Goal: Find specific page/section: Find specific page/section

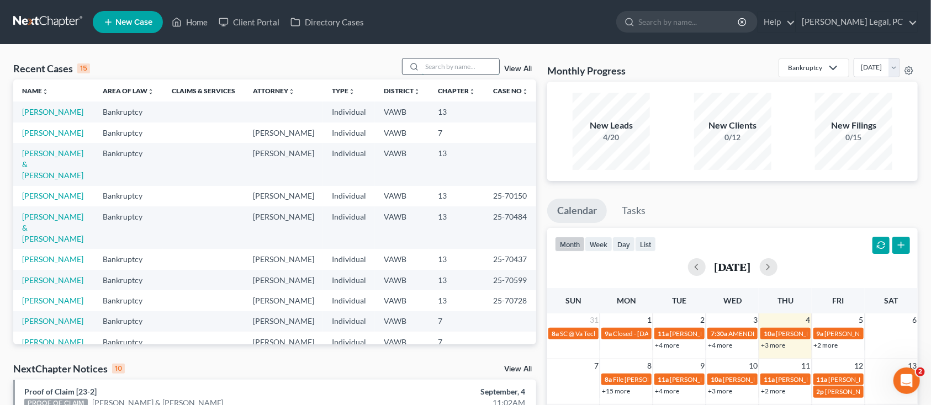
click at [490, 72] on input "search" at bounding box center [460, 67] width 77 height 16
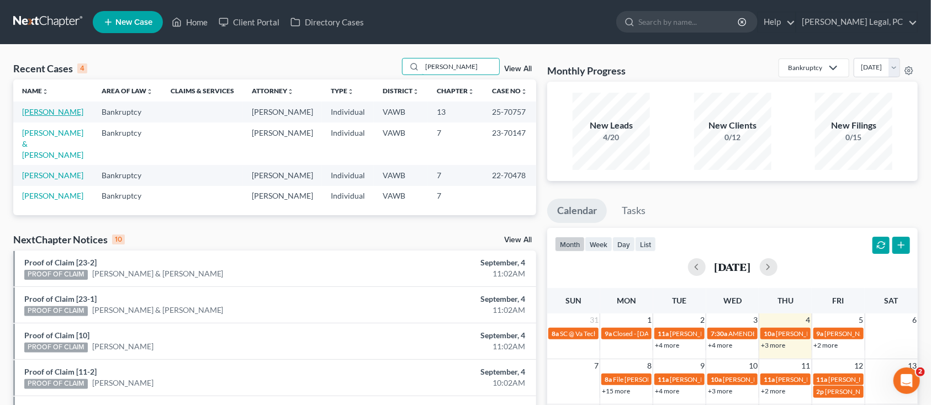
type input "[PERSON_NAME]"
click at [24, 112] on link "[PERSON_NAME]" at bounding box center [52, 111] width 61 height 9
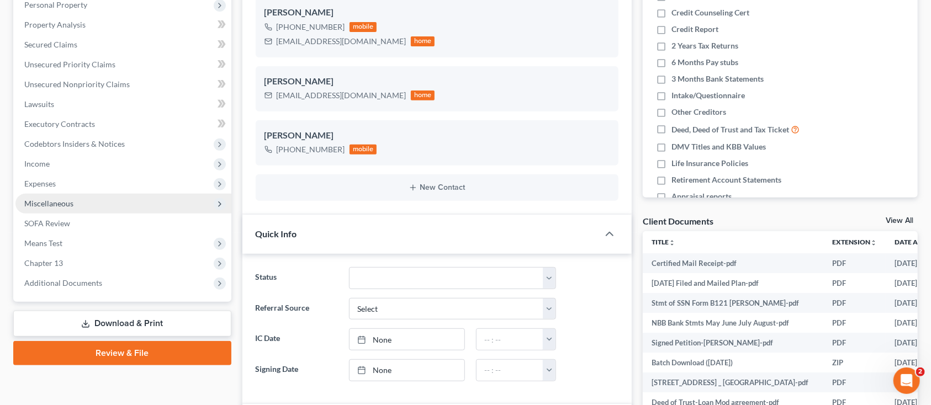
scroll to position [294, 0]
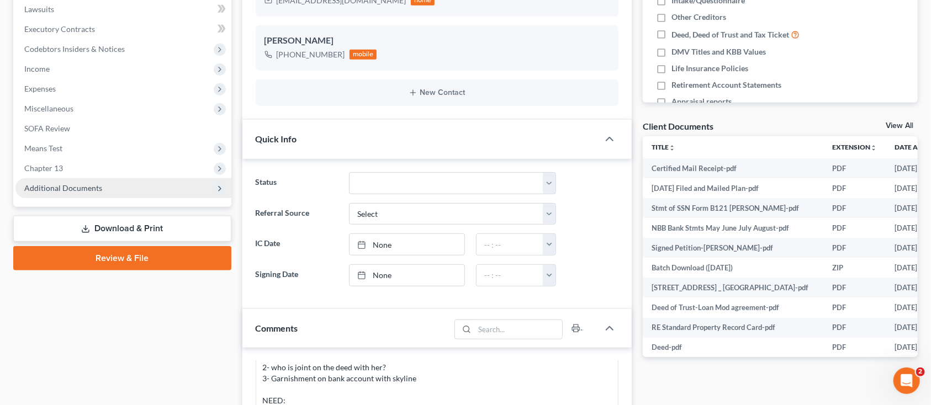
click at [93, 189] on span "Additional Documents" at bounding box center [63, 187] width 78 height 9
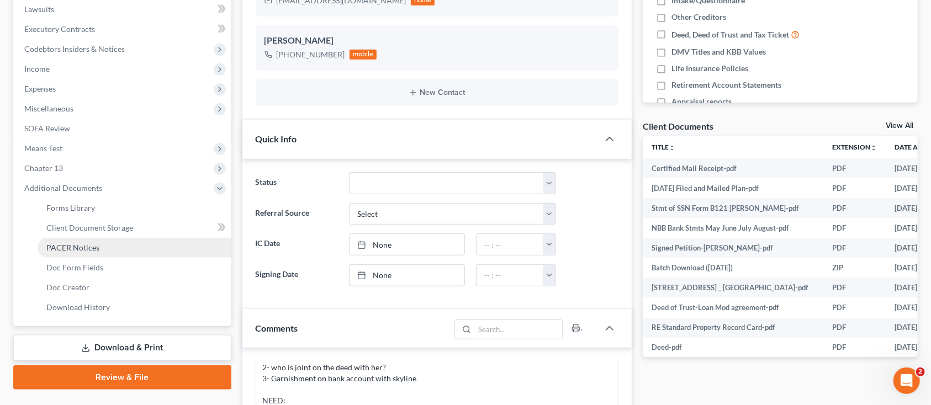
click at [76, 247] on span "PACER Notices" at bounding box center [72, 247] width 53 height 9
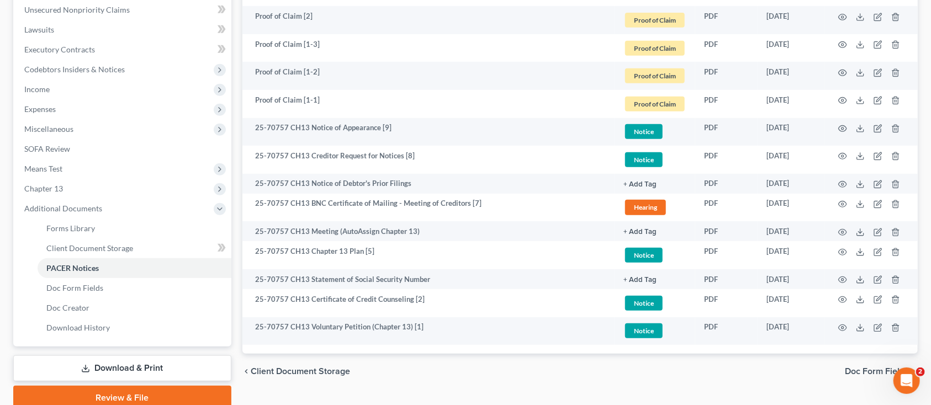
scroll to position [294, 0]
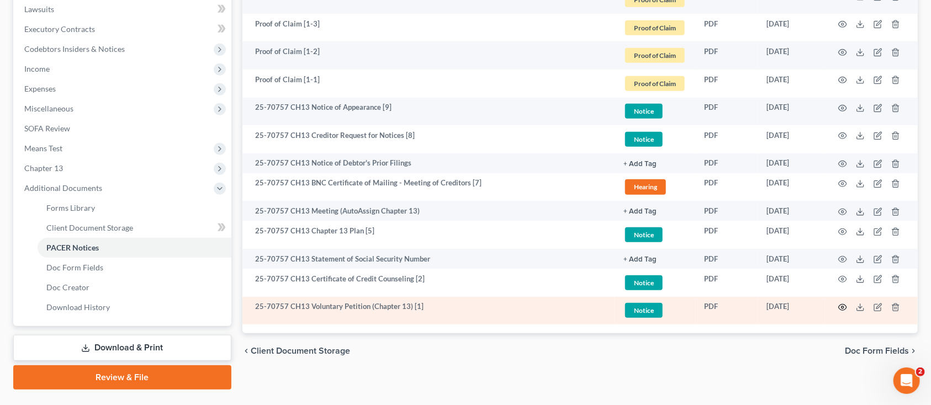
click at [845, 305] on icon "button" at bounding box center [843, 308] width 8 height 6
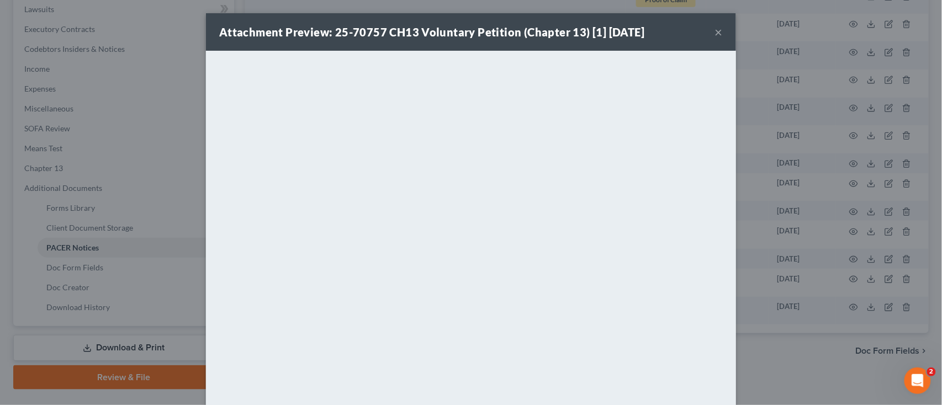
click at [715, 32] on button "×" at bounding box center [719, 31] width 8 height 13
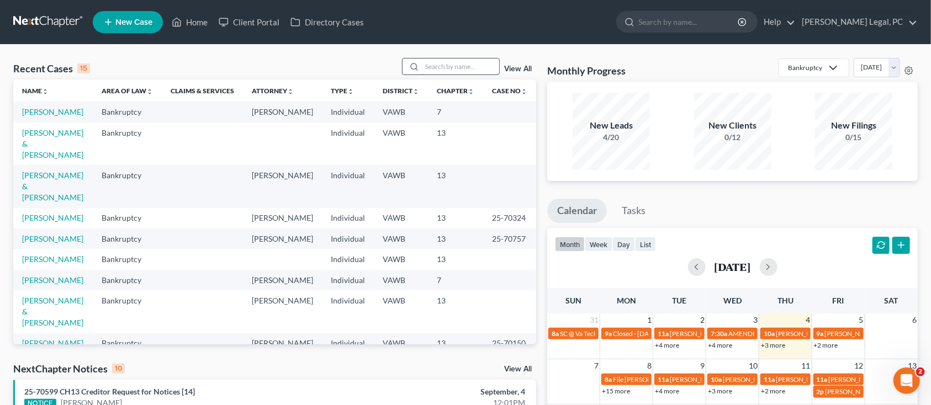
click at [437, 73] on input "search" at bounding box center [460, 67] width 77 height 16
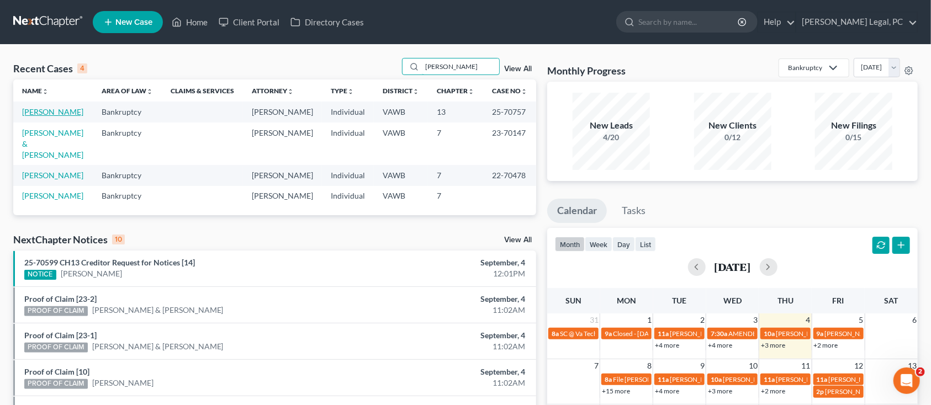
type input "[PERSON_NAME]"
click at [28, 112] on link "[PERSON_NAME]" at bounding box center [52, 111] width 61 height 9
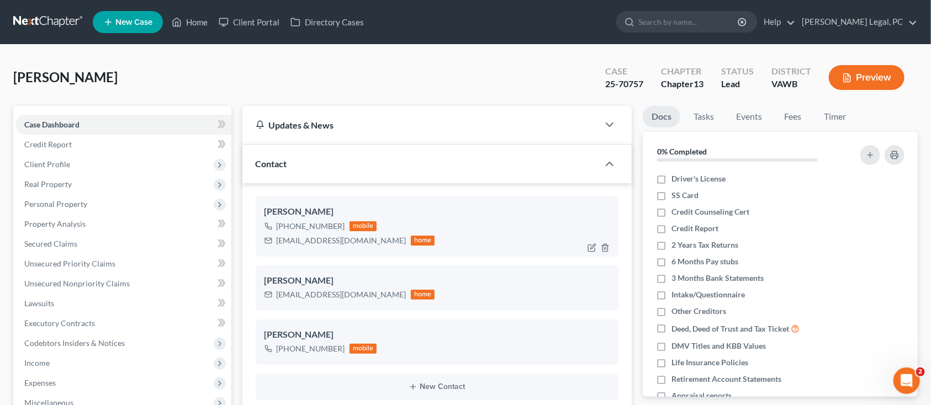
scroll to position [1054, 0]
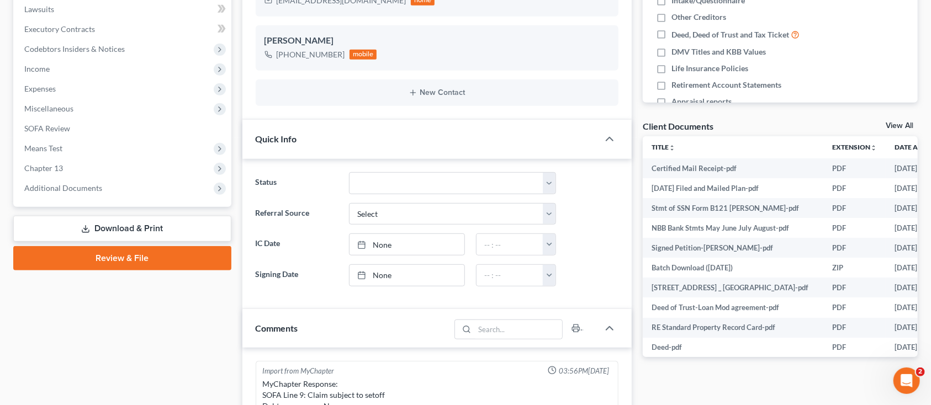
scroll to position [1054, 0]
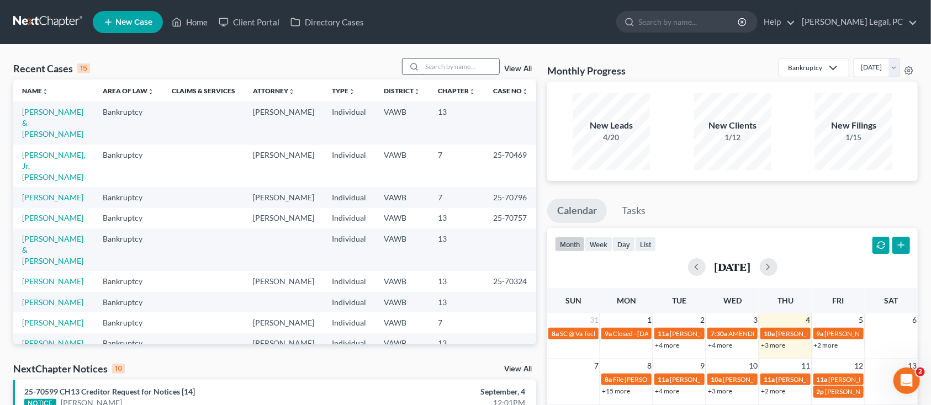
click at [467, 59] on input "search" at bounding box center [460, 67] width 77 height 16
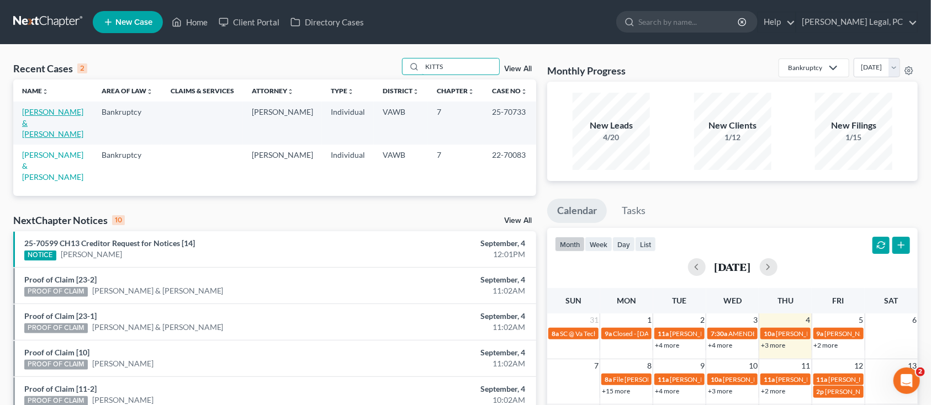
type input "KITTS"
click at [30, 114] on link "Kitts, Stuart & Lesia" at bounding box center [52, 122] width 61 height 31
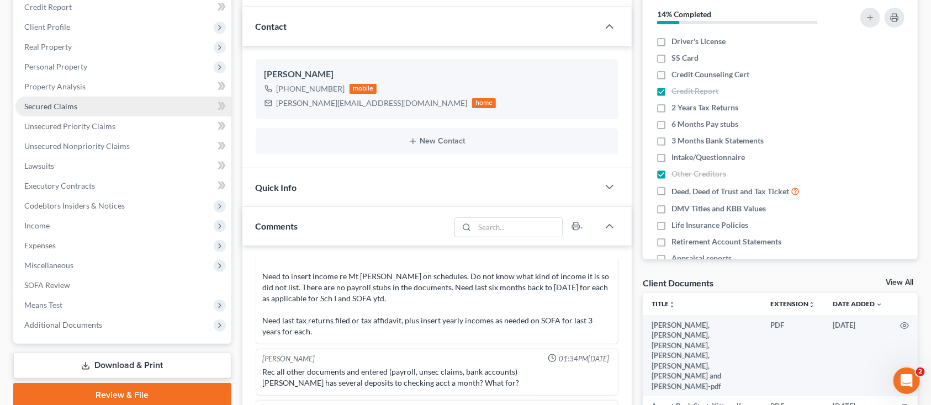
scroll to position [147, 0]
